Goal: Find specific page/section: Find specific page/section

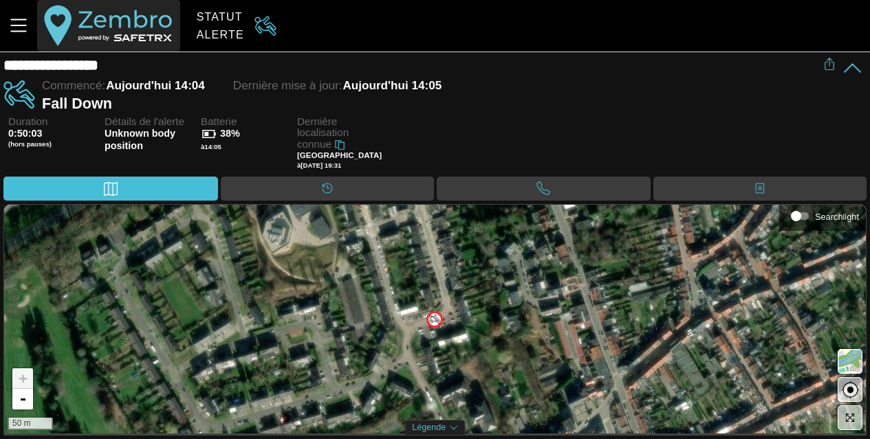
click at [164, 39] on button "button" at bounding box center [108, 26] width 142 height 52
